Goal: Go to known website: Go to known website

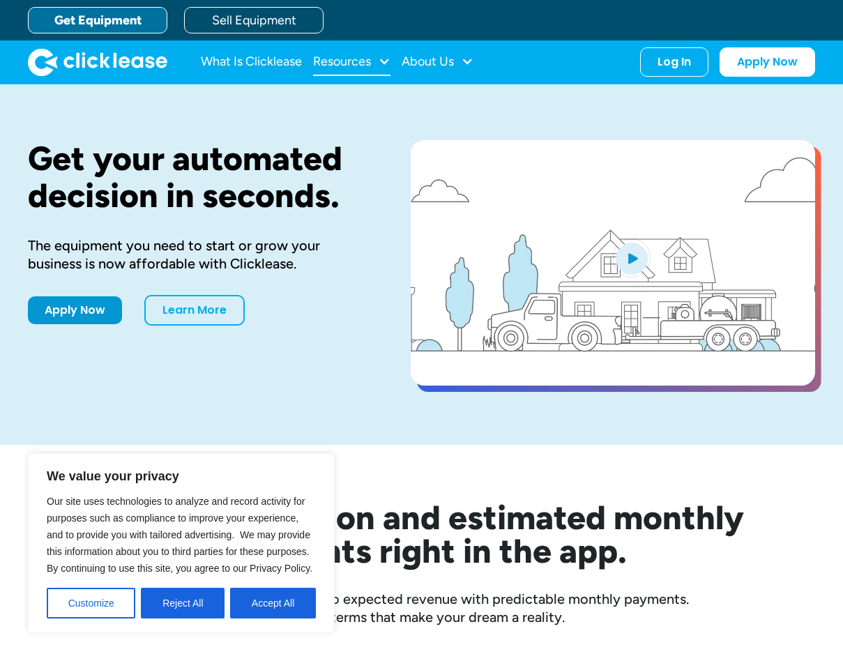
click at [339, 61] on div "Resources" at bounding box center [342, 61] width 58 height 0
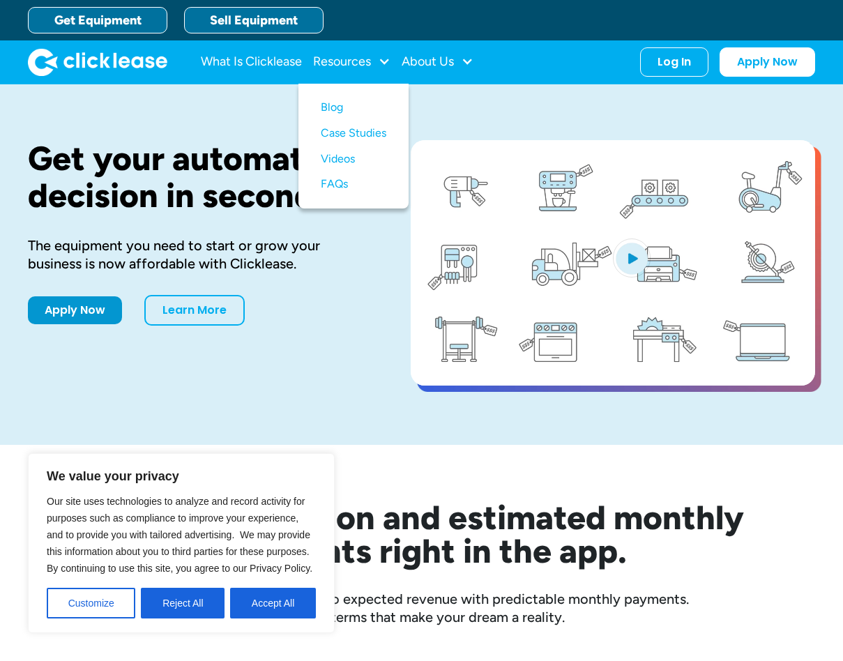
click at [236, 20] on link "Sell Equipment" at bounding box center [253, 20] width 139 height 26
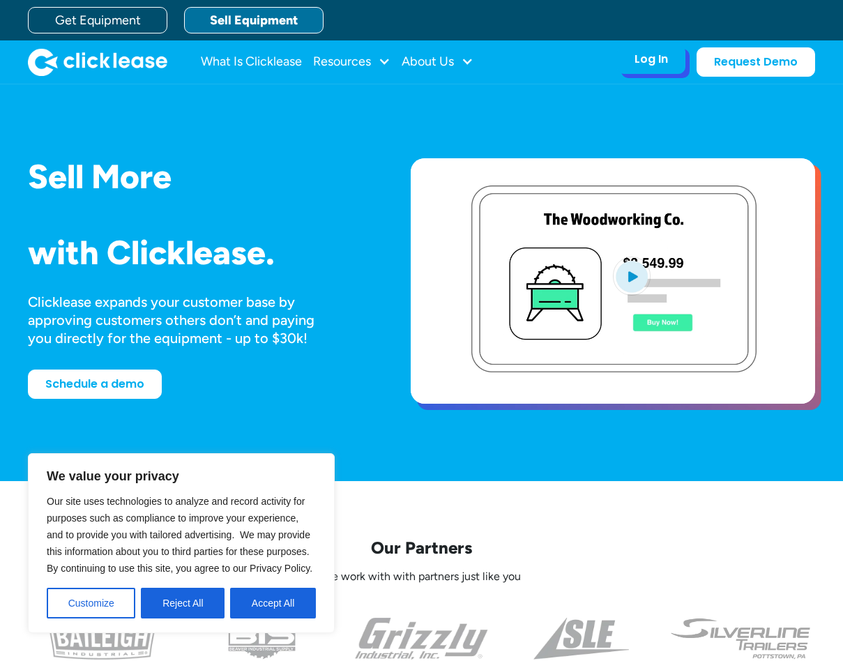
click at [641, 68] on div "Log In Account login I use Clicklease to get my equipment Partner Portal I offe…" at bounding box center [651, 59] width 68 height 29
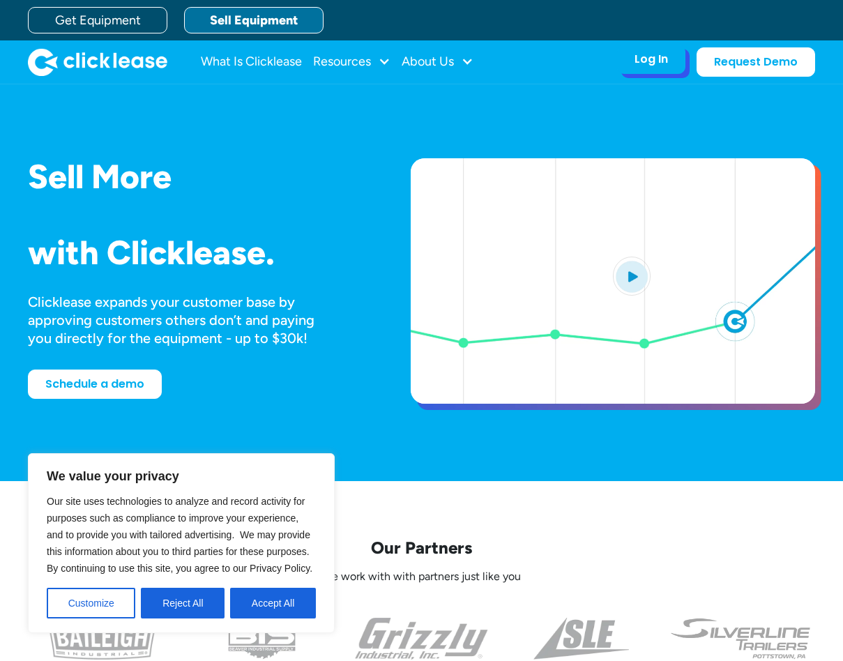
click at [645, 59] on div "Log In" at bounding box center [650, 59] width 33 height 14
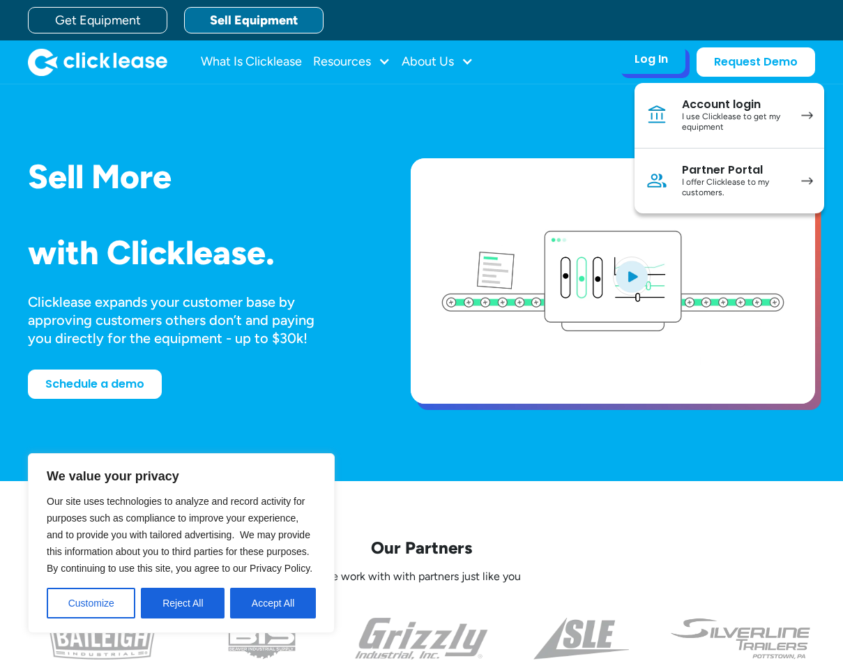
click at [699, 172] on div "Partner Portal" at bounding box center [734, 170] width 105 height 14
